Goal: Browse casually

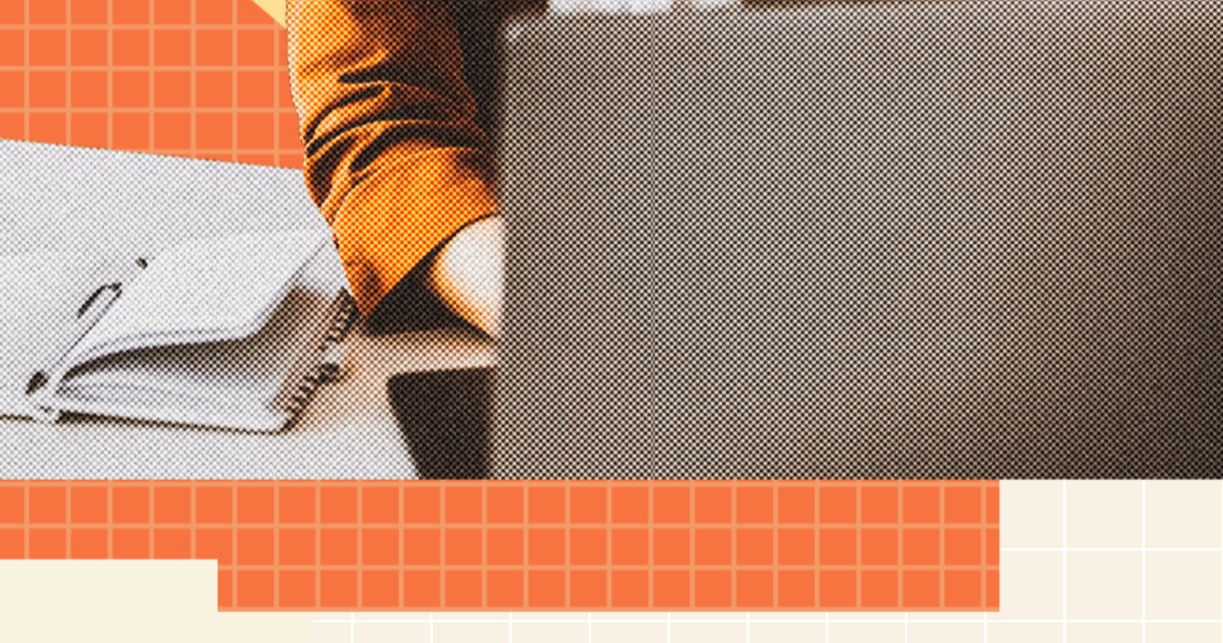
scroll to position [51, 0]
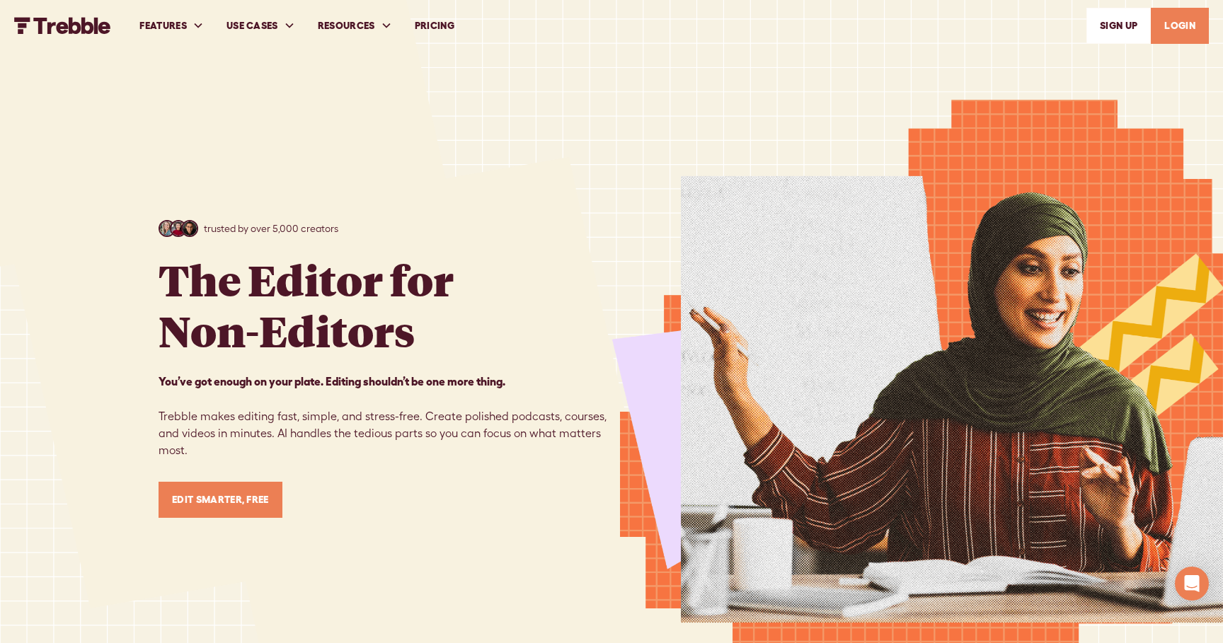
click at [403, 156] on div "trusted by over 5,000 creators The Editor for Non-Editors You’ve got enough on …" at bounding box center [611, 369] width 906 height 738
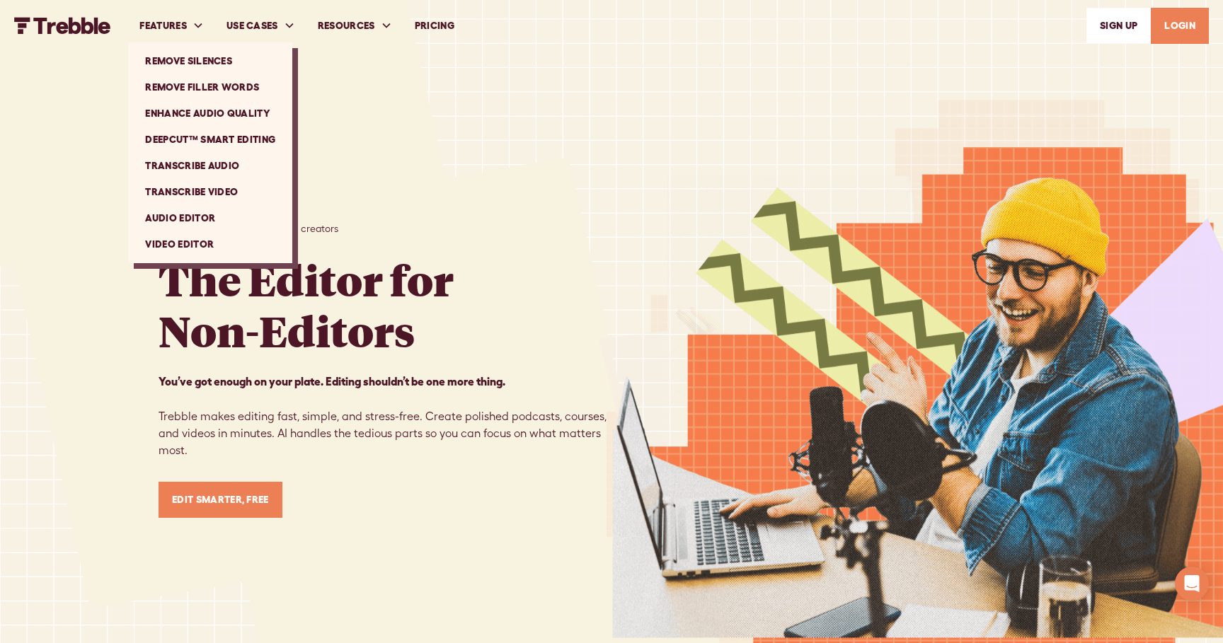
click at [439, 141] on div "trusted by over 5,000 creators The Editor for Non-Editors You’ve got enough on …" at bounding box center [611, 369] width 906 height 738
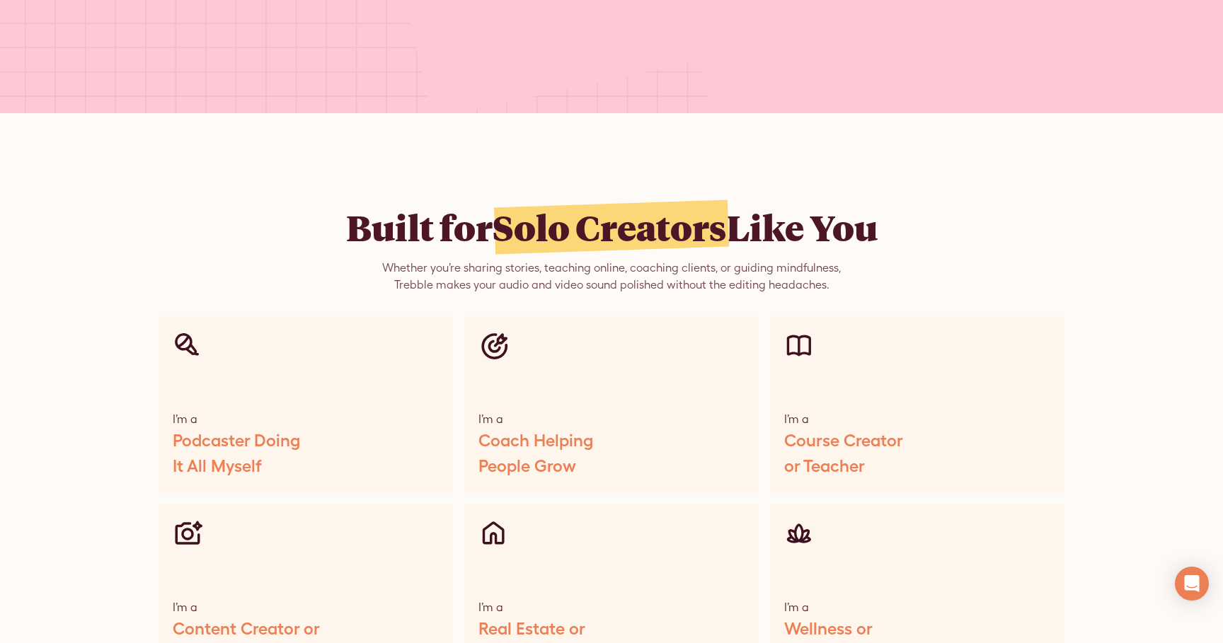
scroll to position [9160, 0]
